Goal: Transaction & Acquisition: Purchase product/service

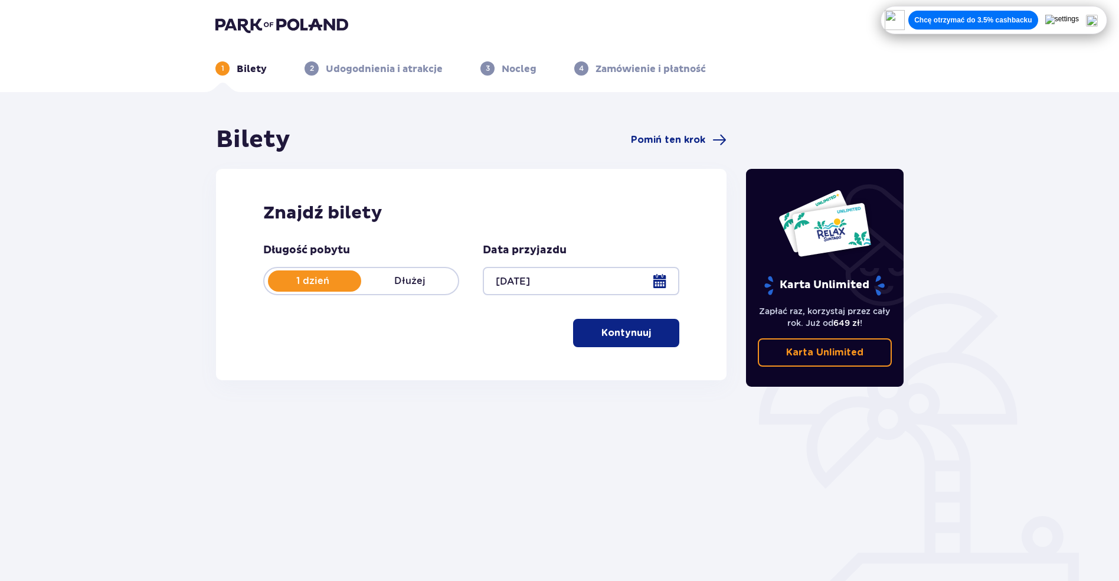
click at [656, 332] on span "button" at bounding box center [653, 333] width 14 height 14
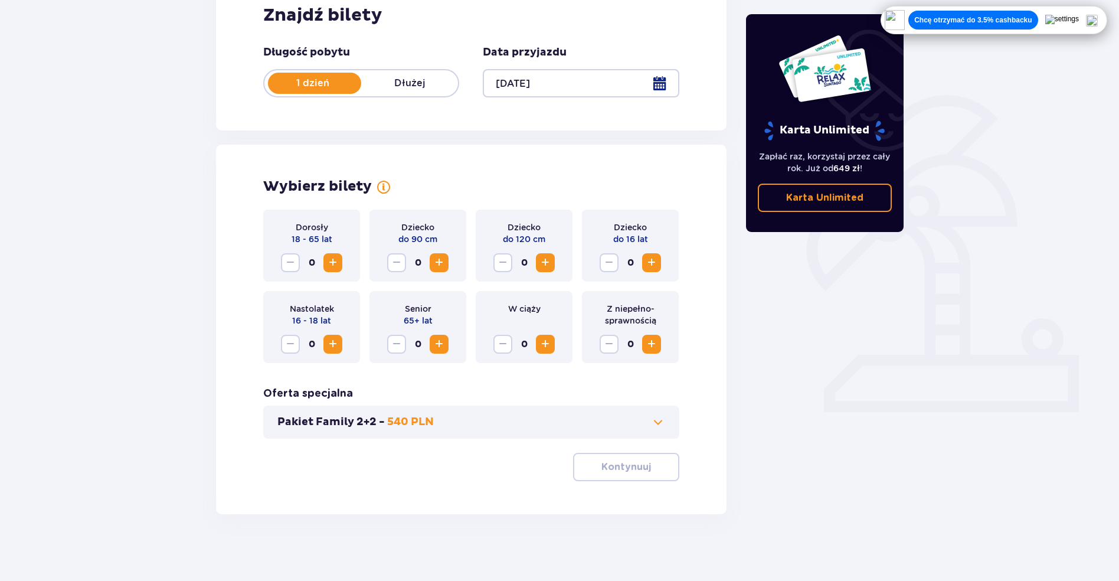
scroll to position [202, 0]
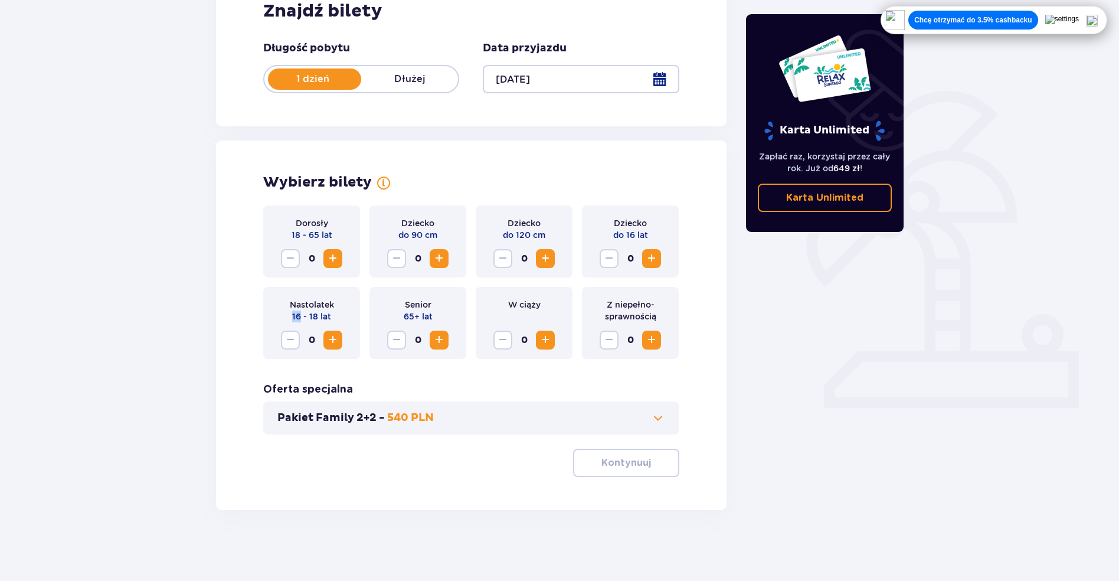
drag, startPoint x: 326, startPoint y: 315, endPoint x: 342, endPoint y: 317, distance: 16.6
click at [342, 317] on div "Nastolatek 16 - 18 lat 0" at bounding box center [311, 323] width 97 height 72
click at [343, 317] on div "Nastolatek 16 - 18 lat 0" at bounding box center [311, 323] width 97 height 72
click at [336, 345] on span "Increase" at bounding box center [333, 340] width 14 height 14
click at [603, 465] on p "Kontynuuj" at bounding box center [626, 462] width 50 height 13
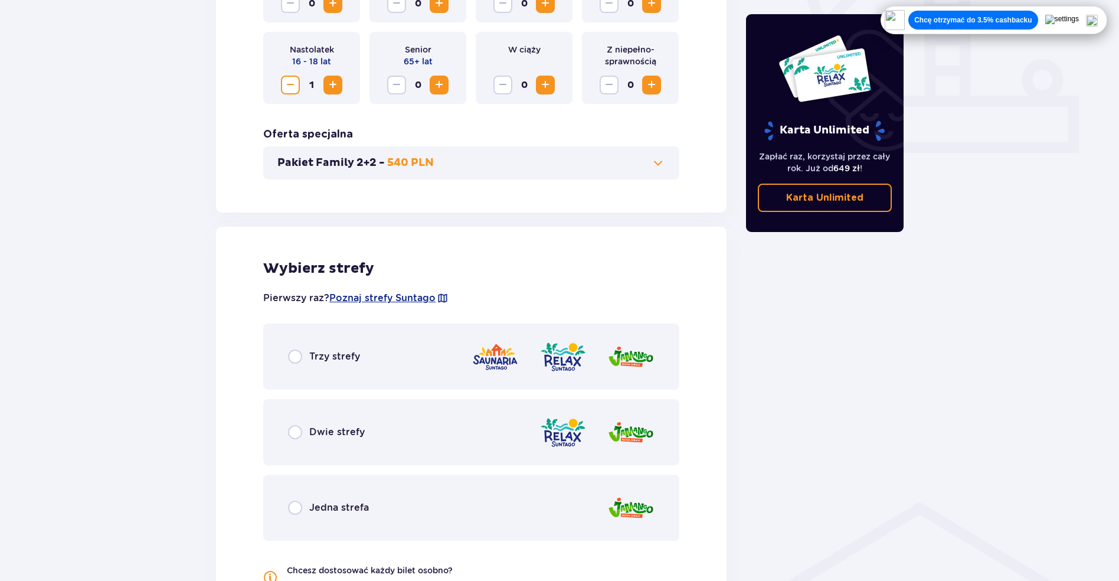
scroll to position [612, 0]
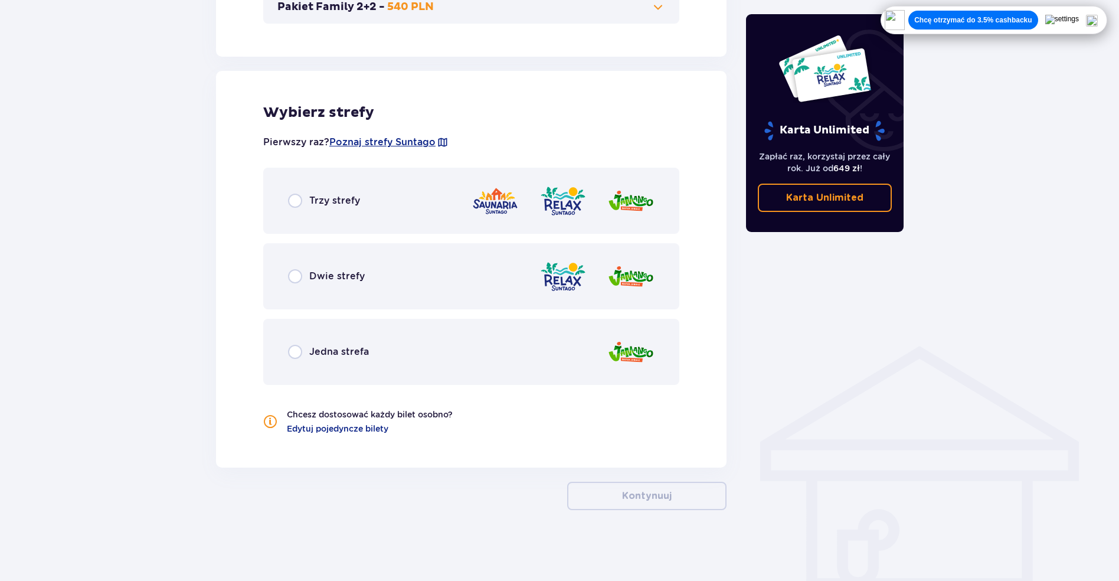
click at [437, 278] on div "Dwie strefy" at bounding box center [471, 276] width 416 height 66
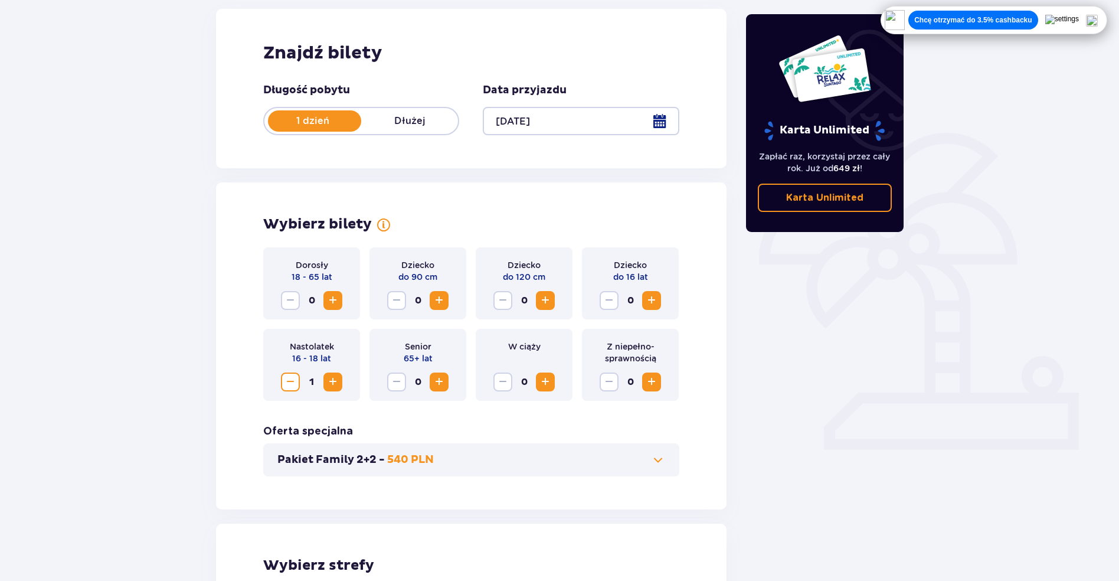
scroll to position [53, 0]
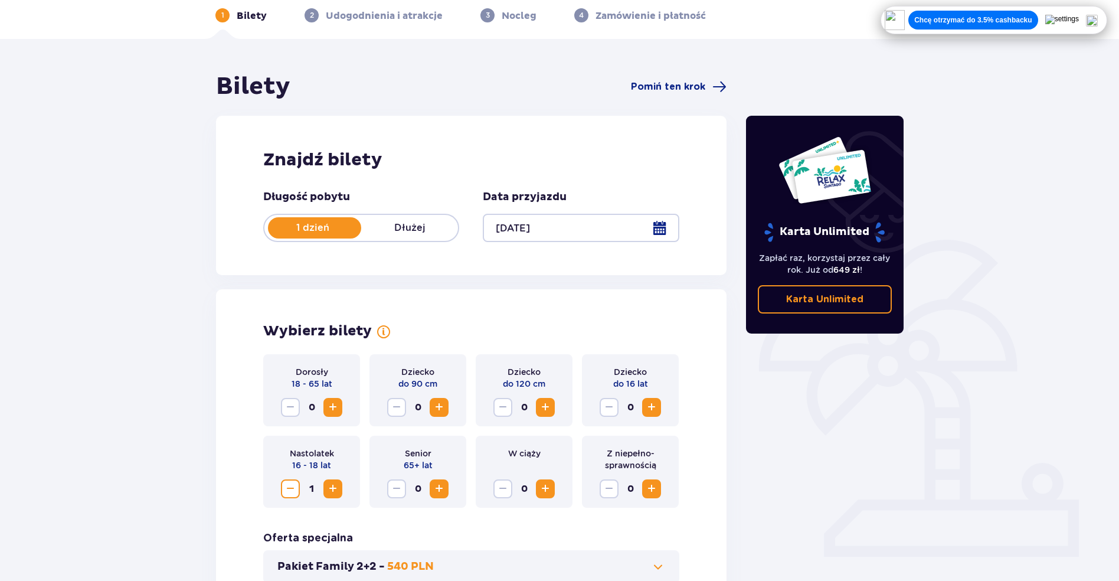
click at [287, 491] on span "Decrease" at bounding box center [290, 488] width 14 height 14
click at [329, 415] on button "Increase" at bounding box center [332, 407] width 19 height 19
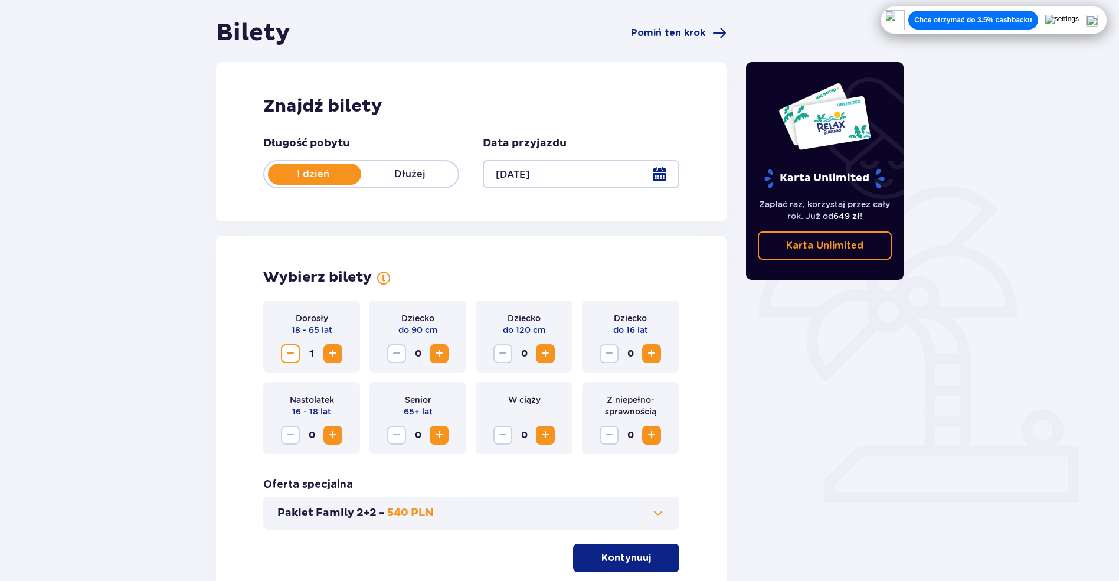
scroll to position [202, 0]
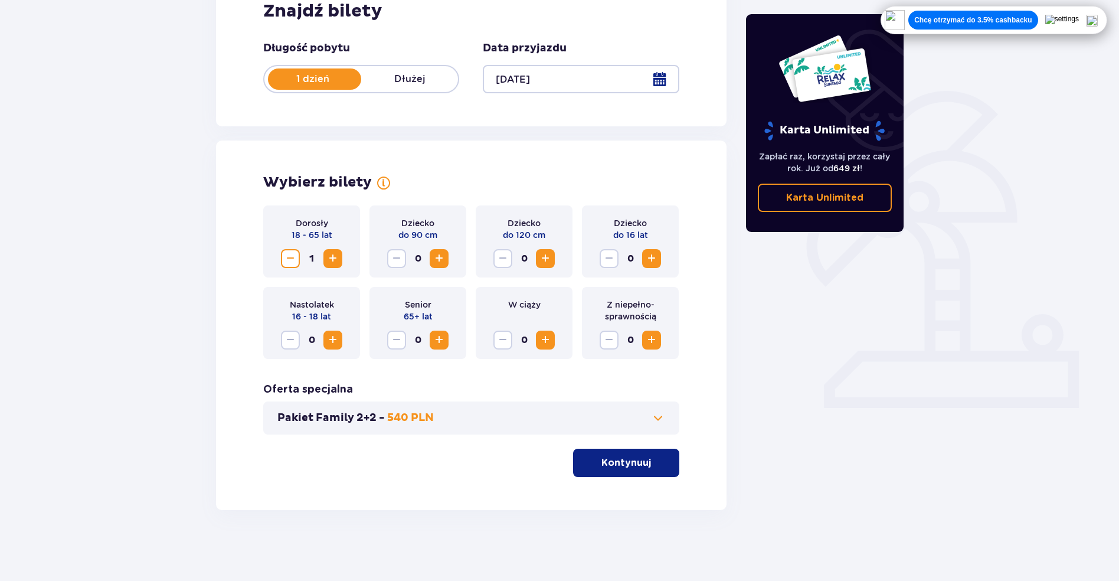
click at [638, 470] on button "Kontynuuj" at bounding box center [626, 462] width 106 height 28
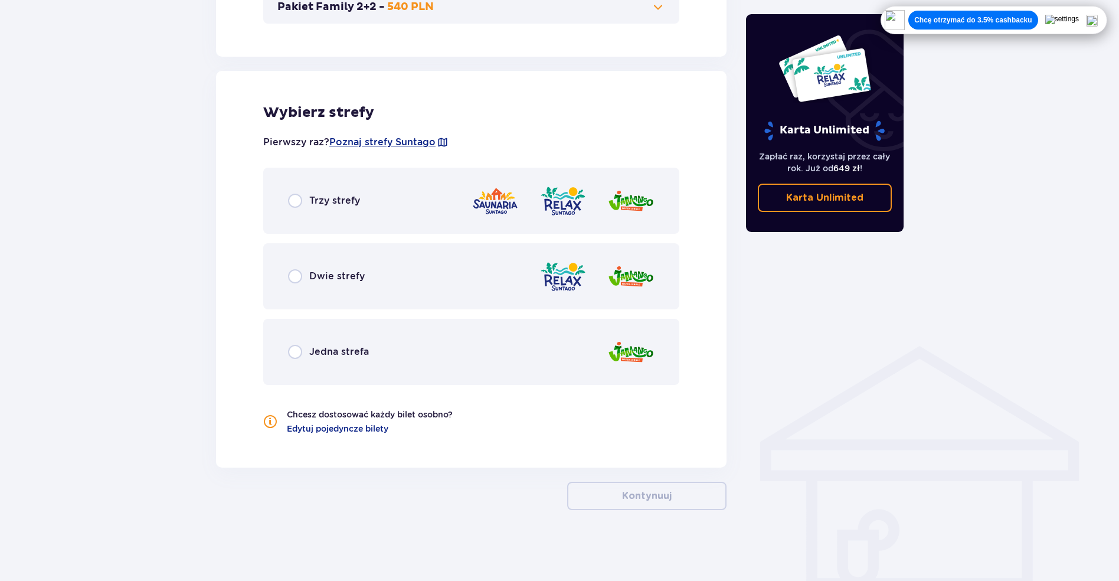
click at [455, 281] on div "Dwie strefy" at bounding box center [471, 276] width 416 height 66
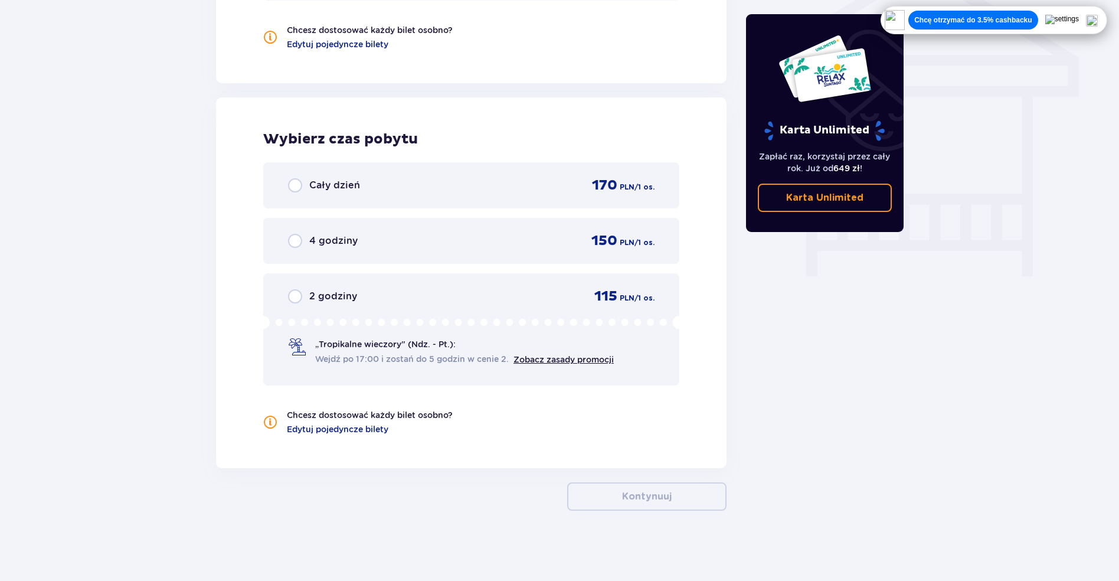
scroll to position [997, 0]
click at [465, 201] on div "Cały dzień 170 PLN / 1 os." at bounding box center [471, 185] width 416 height 46
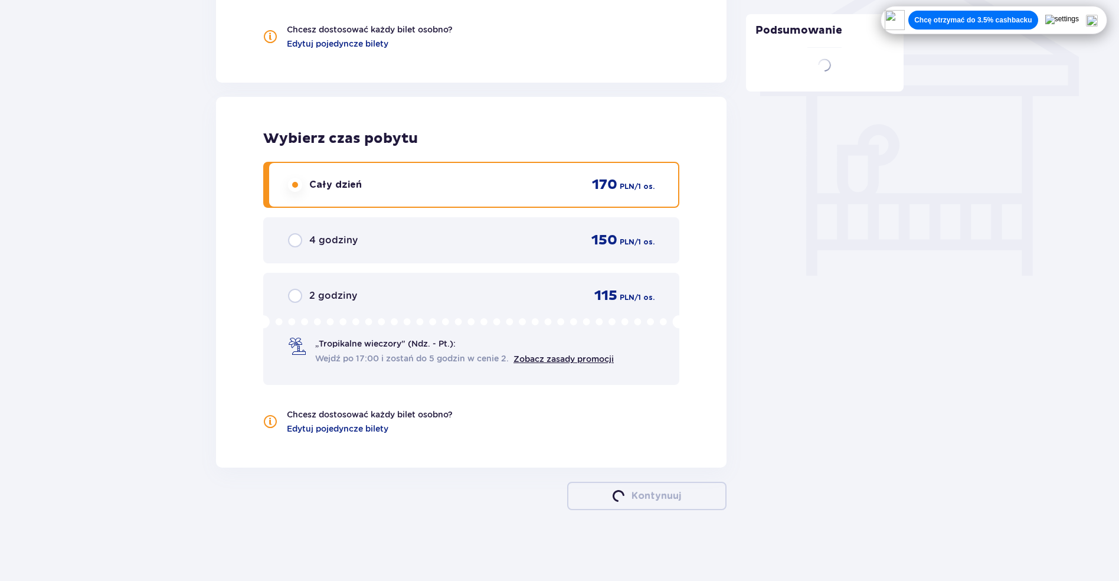
click at [465, 201] on div "Cały dzień 170 PLN / 1 os." at bounding box center [471, 185] width 416 height 46
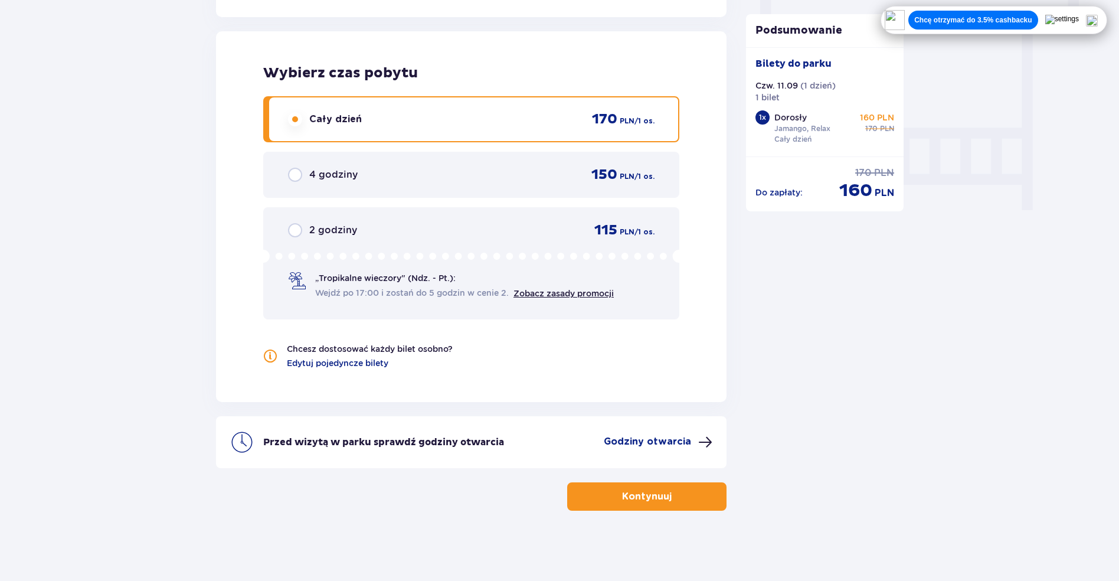
scroll to position [1063, 0]
drag, startPoint x: 832, startPoint y: 194, endPoint x: 906, endPoint y: 212, distance: 76.1
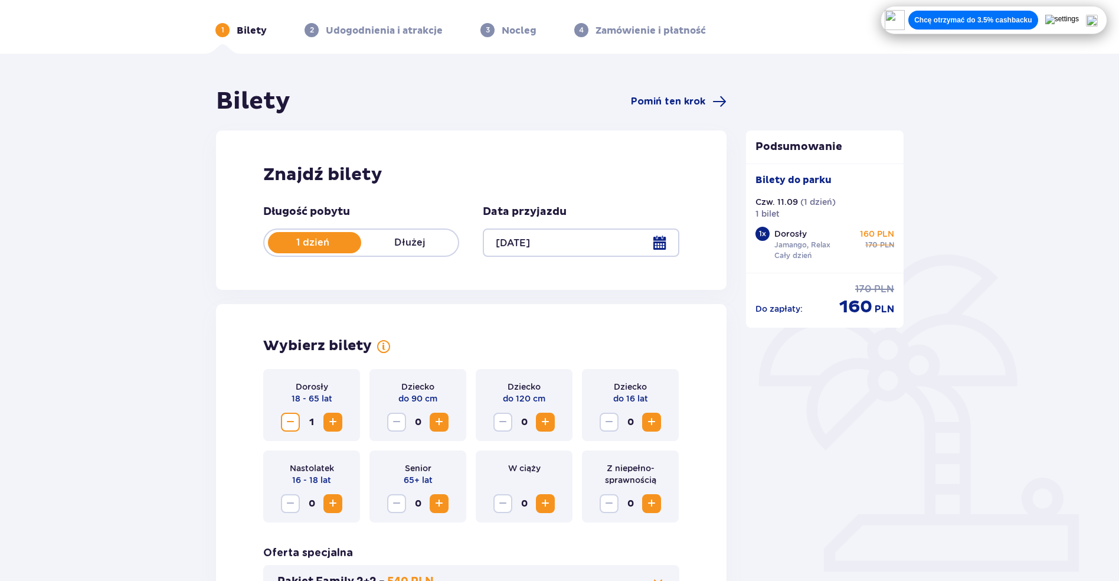
scroll to position [0, 0]
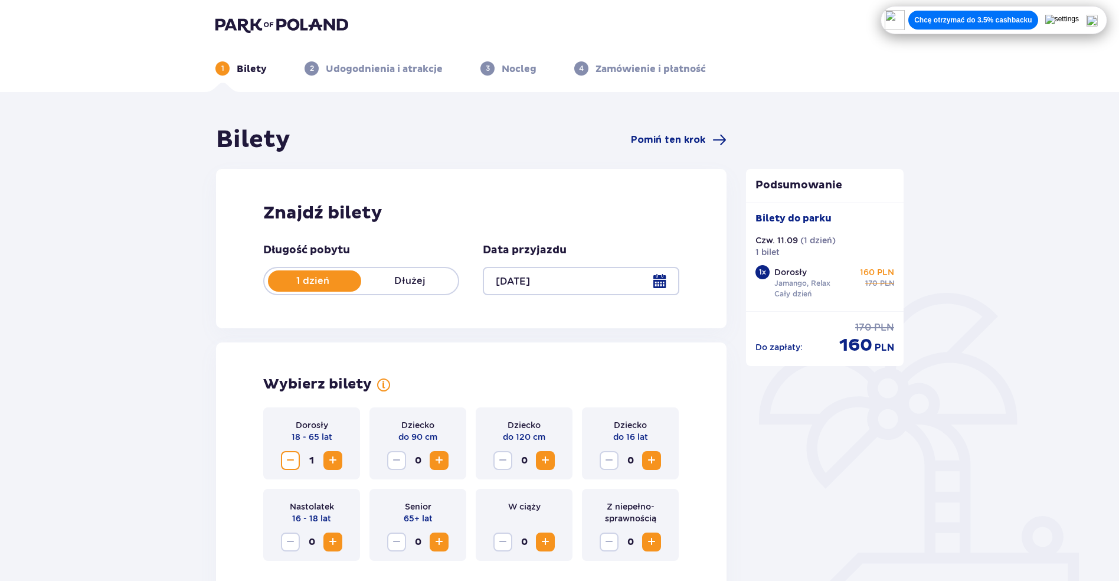
click at [563, 72] on ul "1 Bilety 2 Udogodnienia i atrakcje 3 Nocleg 4 Zamówienie i płatność" at bounding box center [559, 68] width 688 height 14
click at [504, 71] on p "Nocleg" at bounding box center [518, 69] width 35 height 13
click at [504, 70] on p "Nocleg" at bounding box center [518, 69] width 35 height 13
click at [374, 71] on p "Udogodnienia i atrakcje" at bounding box center [384, 69] width 117 height 13
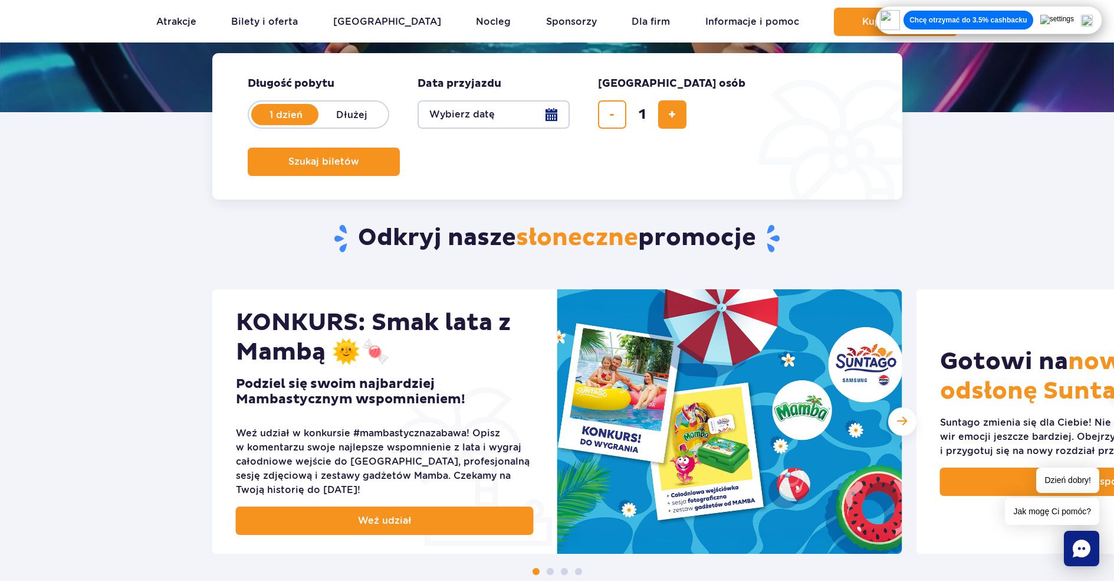
scroll to position [177, 0]
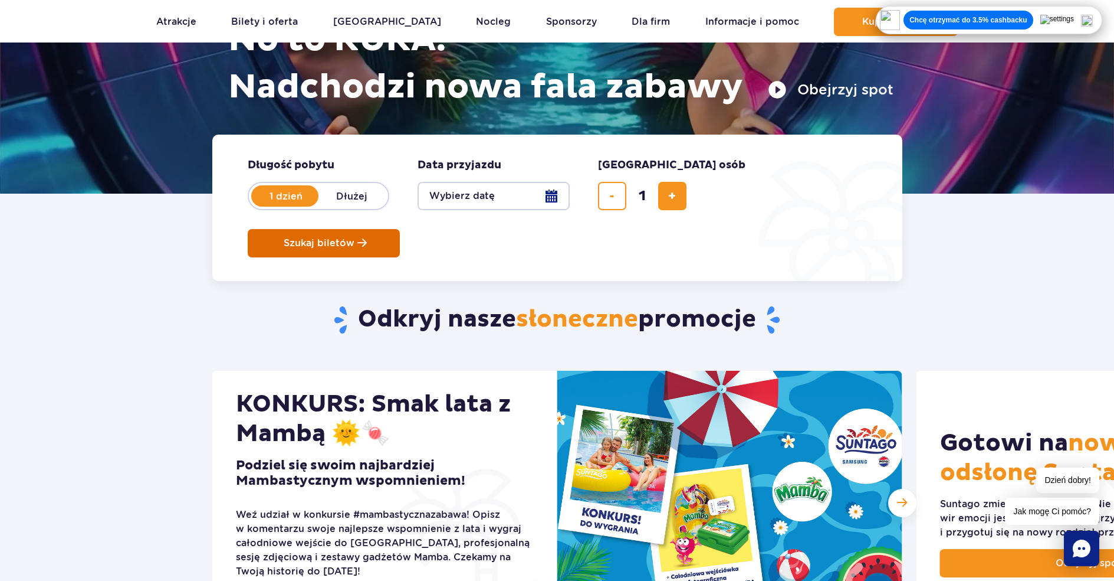
click at [355, 238] on span "Szukaj biletów" at bounding box center [319, 243] width 71 height 11
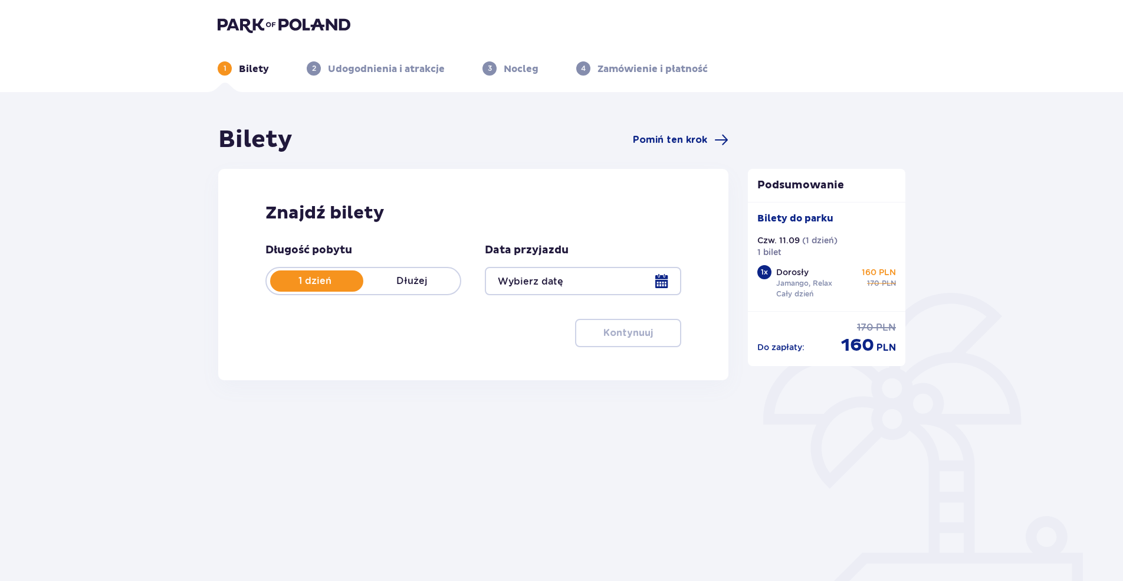
type input "[DATE]"
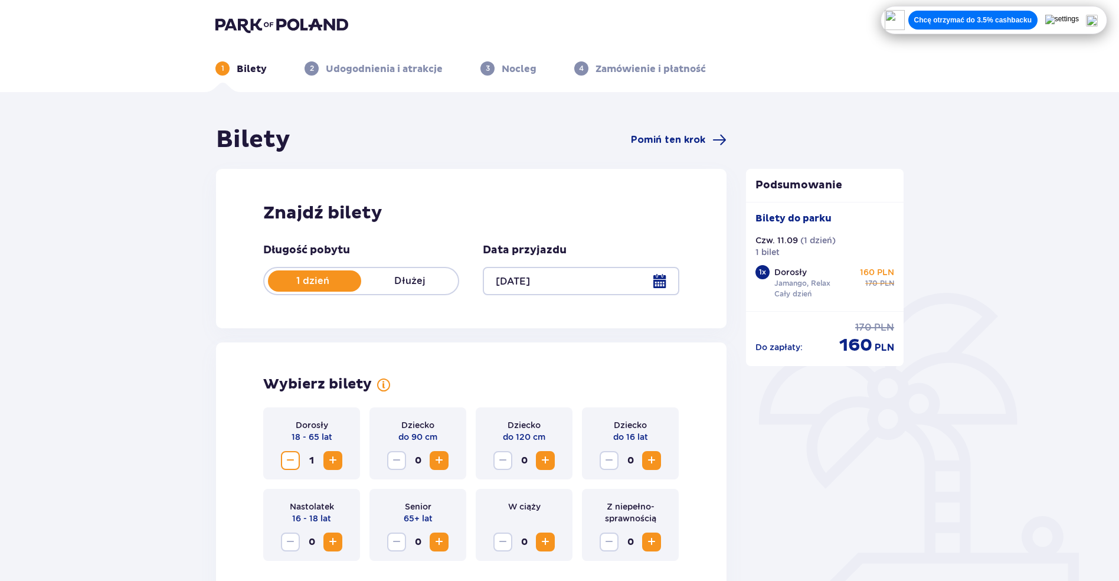
scroll to position [354, 0]
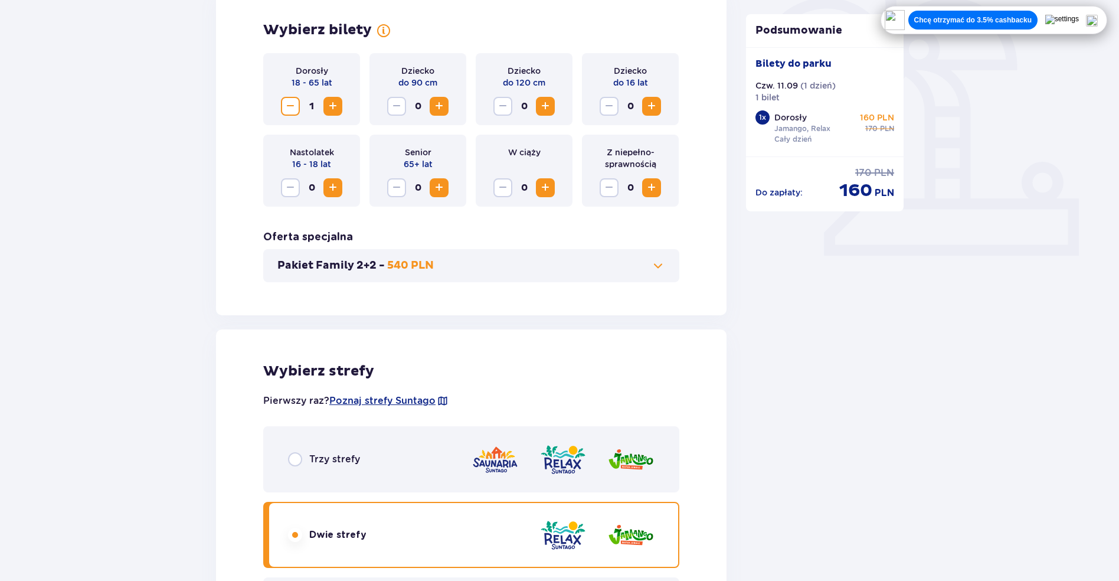
click at [326, 185] on span "Increase" at bounding box center [333, 188] width 14 height 14
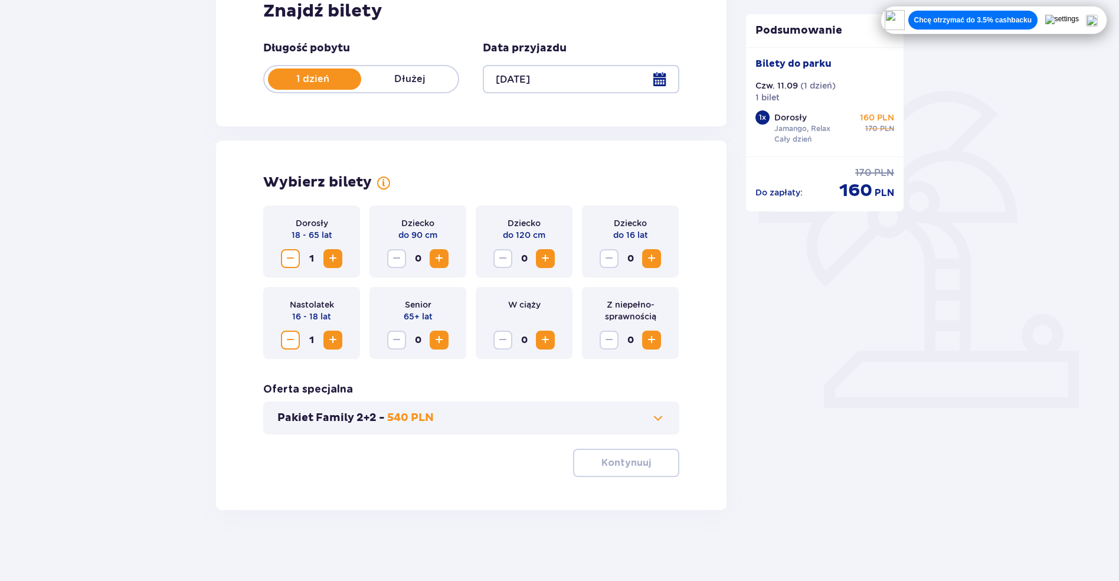
scroll to position [202, 0]
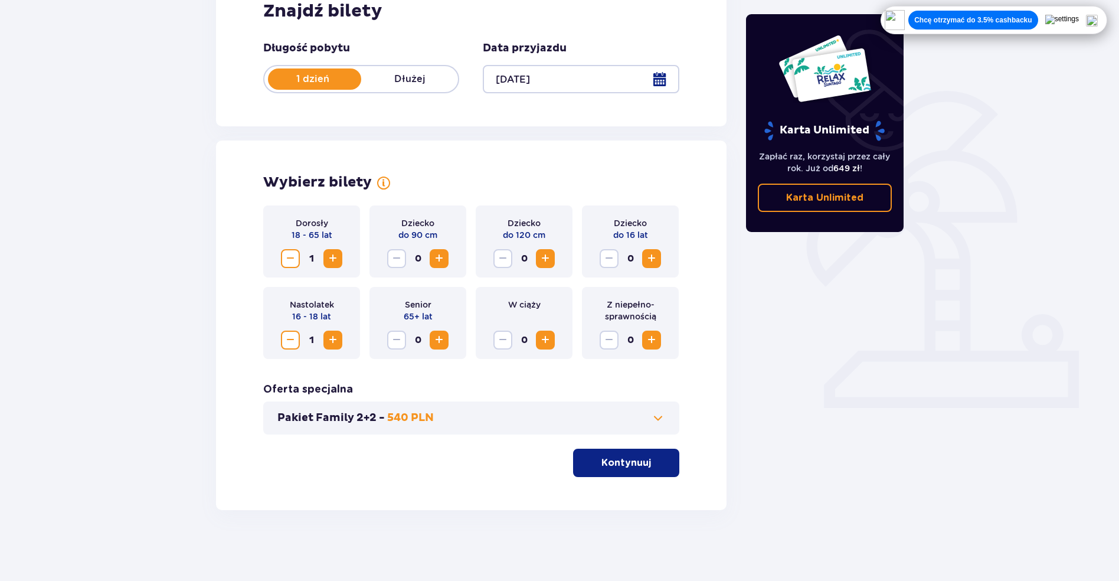
click at [636, 450] on button "Kontynuuj" at bounding box center [626, 462] width 106 height 28
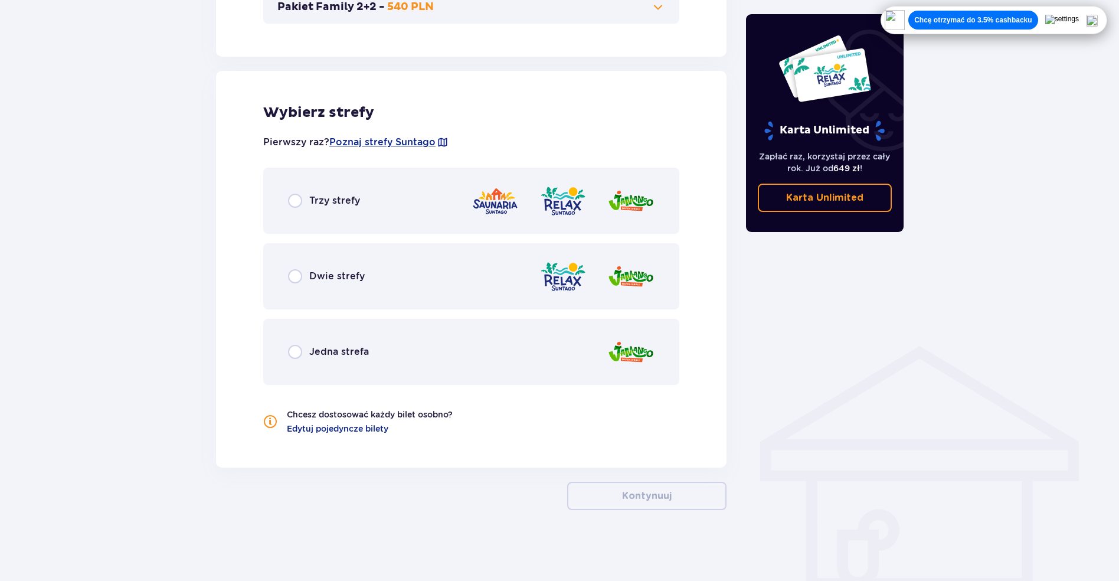
click at [412, 341] on div "Jedna strefa" at bounding box center [471, 352] width 416 height 66
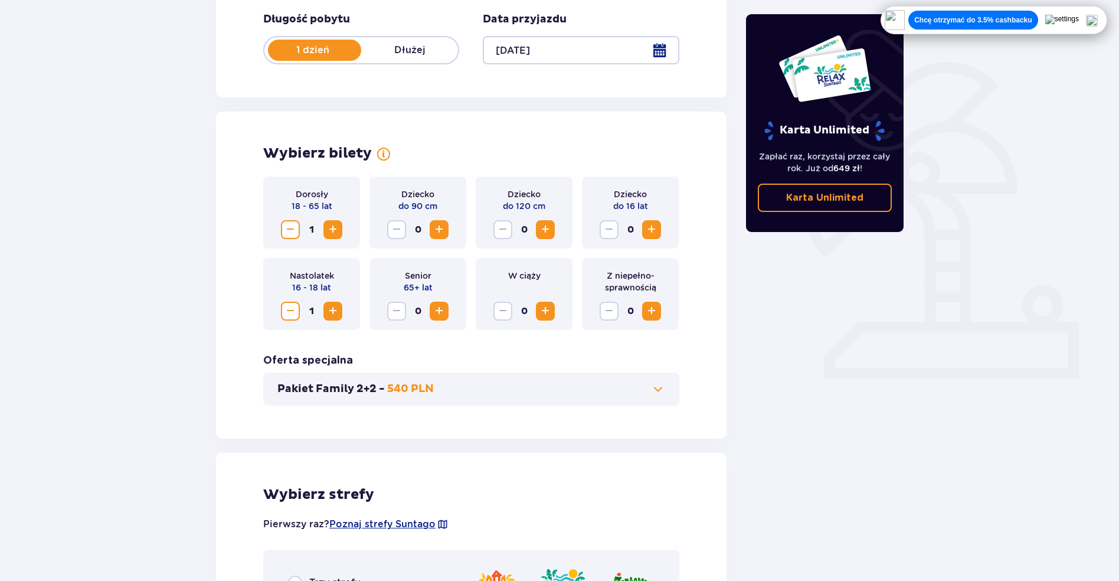
scroll to position [230, 0]
click at [290, 306] on span "Decrease" at bounding box center [290, 311] width 14 height 14
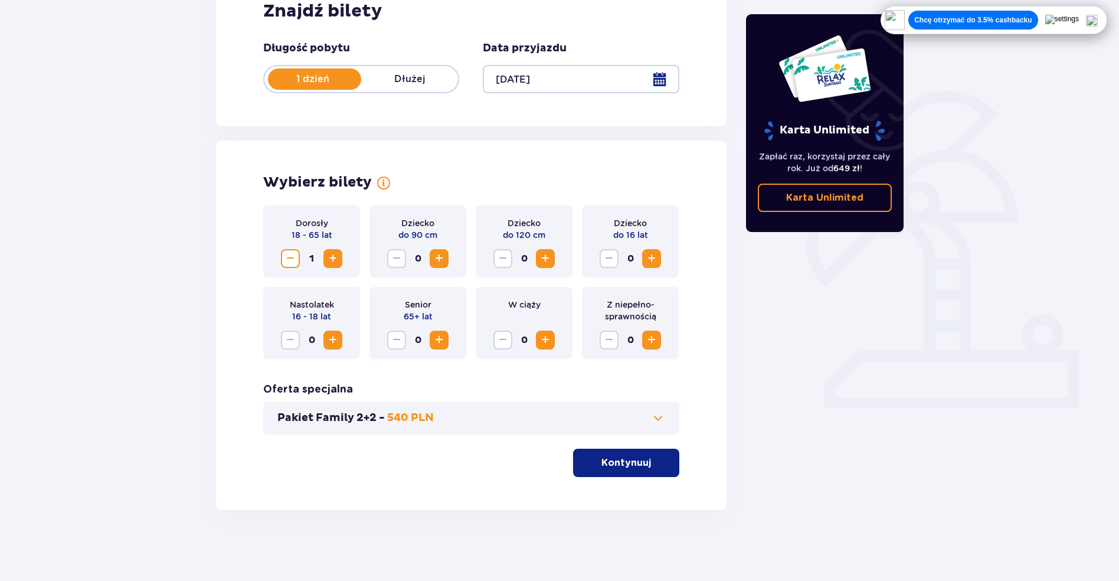
scroll to position [202, 0]
click at [647, 451] on button "Kontynuuj" at bounding box center [626, 462] width 106 height 28
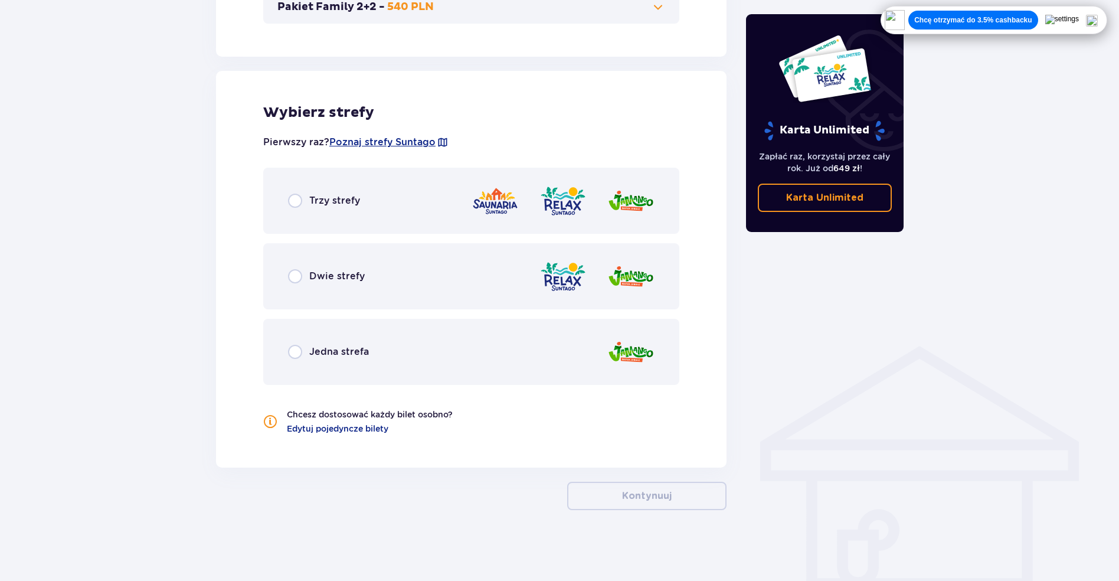
click at [527, 339] on div "Jedna strefa" at bounding box center [471, 352] width 416 height 66
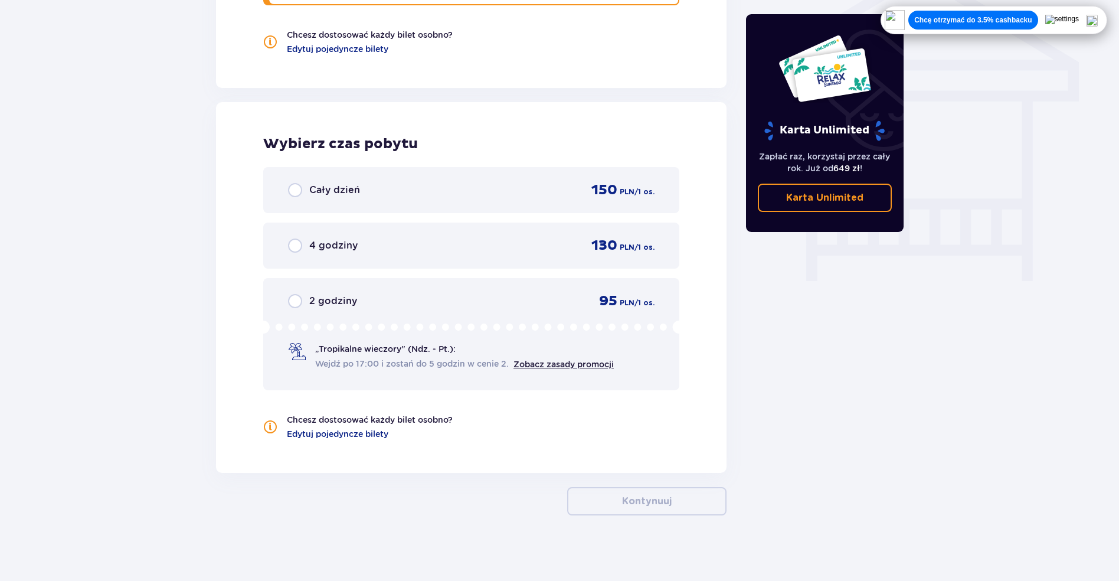
scroll to position [997, 0]
